Goal: Navigation & Orientation: Find specific page/section

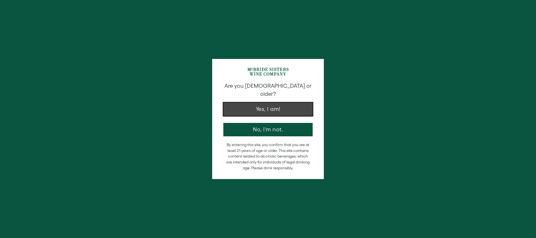
drag, startPoint x: 271, startPoint y: 105, endPoint x: 253, endPoint y: 106, distance: 17.9
click at [271, 105] on button "Yes, I am!" at bounding box center [268, 109] width 89 height 13
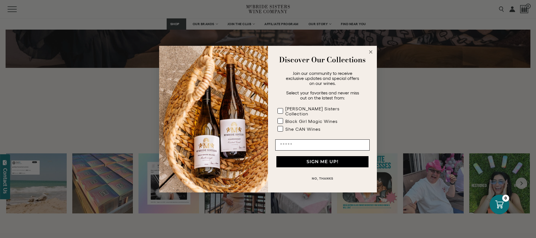
scroll to position [1112, 0]
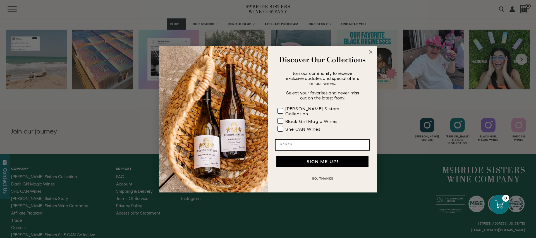
click at [371, 55] on circle "Close dialog" at bounding box center [371, 52] width 6 height 6
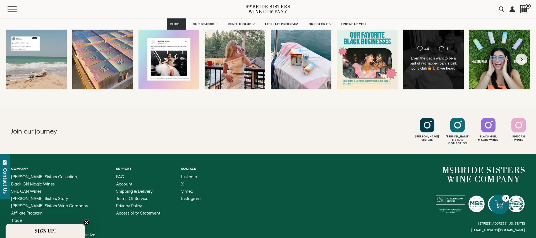
click at [412, 66] on div "Even the dad’s want to be a part of @chappellroan ‘s pink pony club🤠👢 & we hear…" at bounding box center [433, 64] width 49 height 16
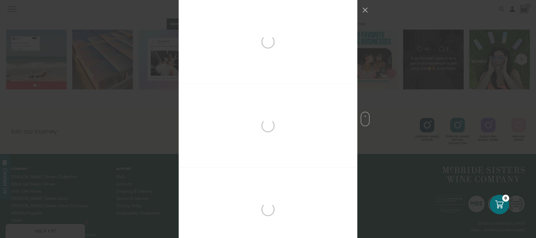
scroll to position [503, 0]
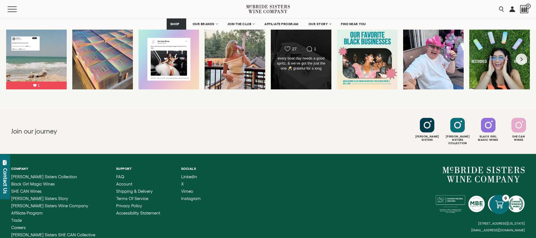
click at [311, 59] on div "every boat day needs a good spritz, & we’ve got the just the one 🥂 grateful for…" at bounding box center [301, 64] width 49 height 16
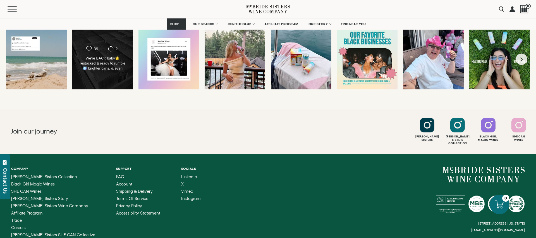
click at [117, 61] on div "We’re BACK baby🌟 restocked & ready to rumble🪩 brighter cans, & even MORE delish…" at bounding box center [102, 64] width 49 height 16
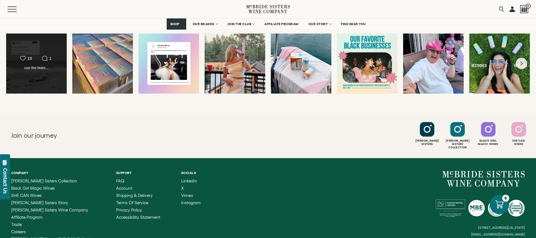
scroll to position [1108, 0]
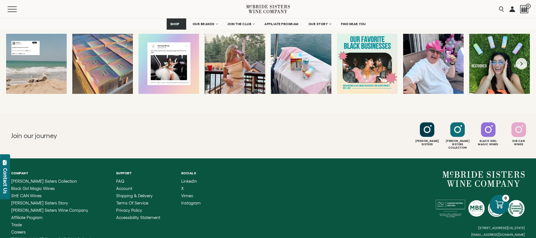
click at [58, 70] on div "cue the tears..." at bounding box center [36, 68] width 49 height 5
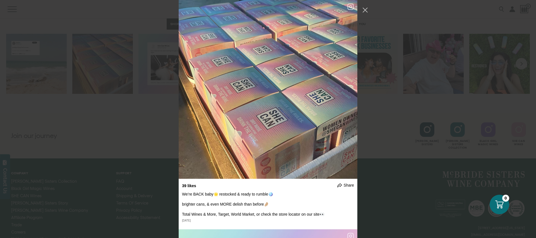
scroll to position [0, 0]
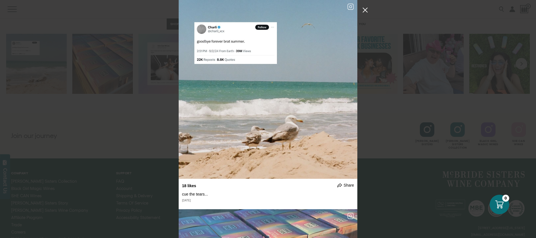
click at [368, 11] on button "Close Instagram Feed Popup" at bounding box center [365, 10] width 9 height 9
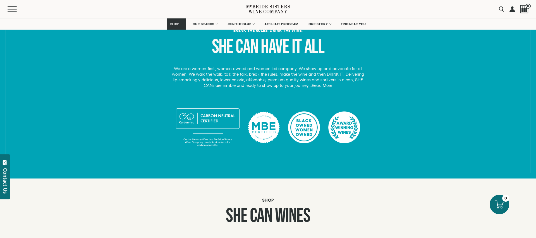
scroll to position [255, 0]
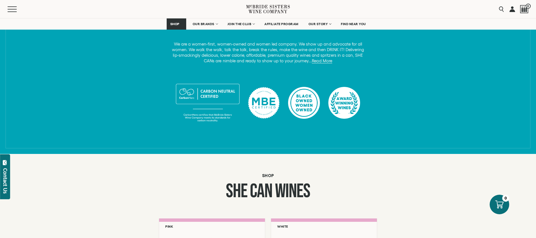
click at [266, 112] on div at bounding box center [264, 102] width 32 height 39
click at [265, 105] on div at bounding box center [264, 102] width 32 height 39
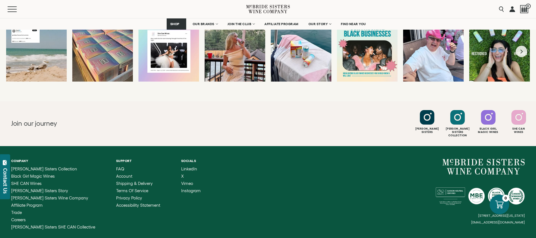
scroll to position [1161, 0]
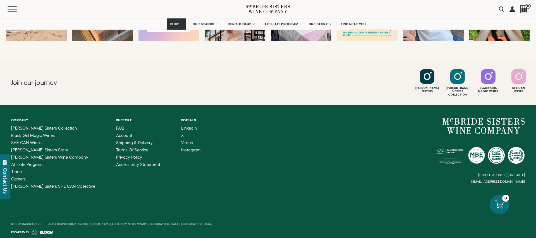
click at [25, 133] on span "Black Girl Magic Wines" at bounding box center [33, 135] width 44 height 5
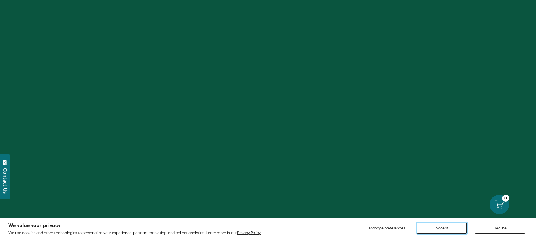
drag, startPoint x: 444, startPoint y: 226, endPoint x: 439, endPoint y: 225, distance: 5.0
click at [443, 225] on button "Accept" at bounding box center [442, 228] width 50 height 11
